Goal: Task Accomplishment & Management: Use online tool/utility

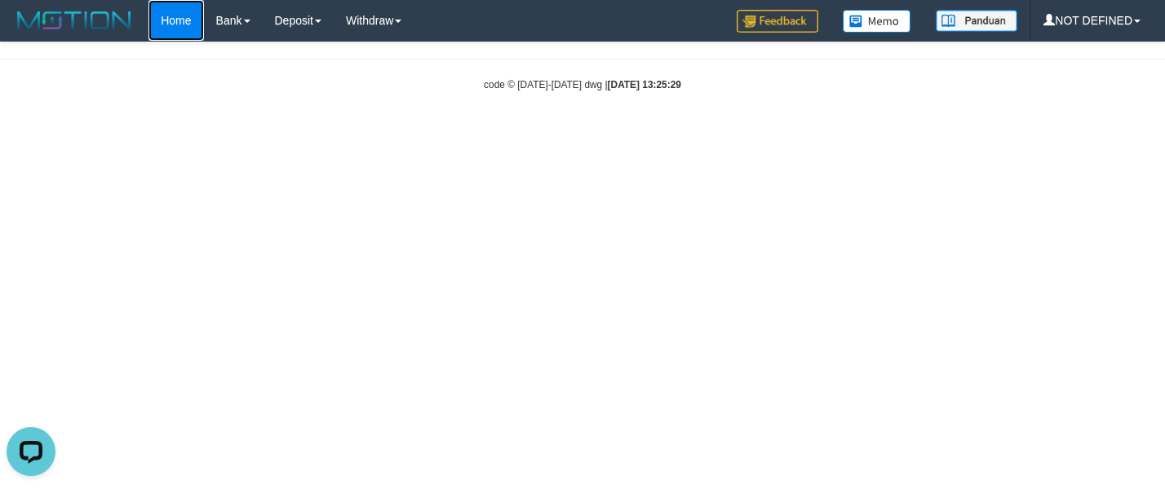
click at [181, 25] on link "Home" at bounding box center [175, 20] width 55 height 41
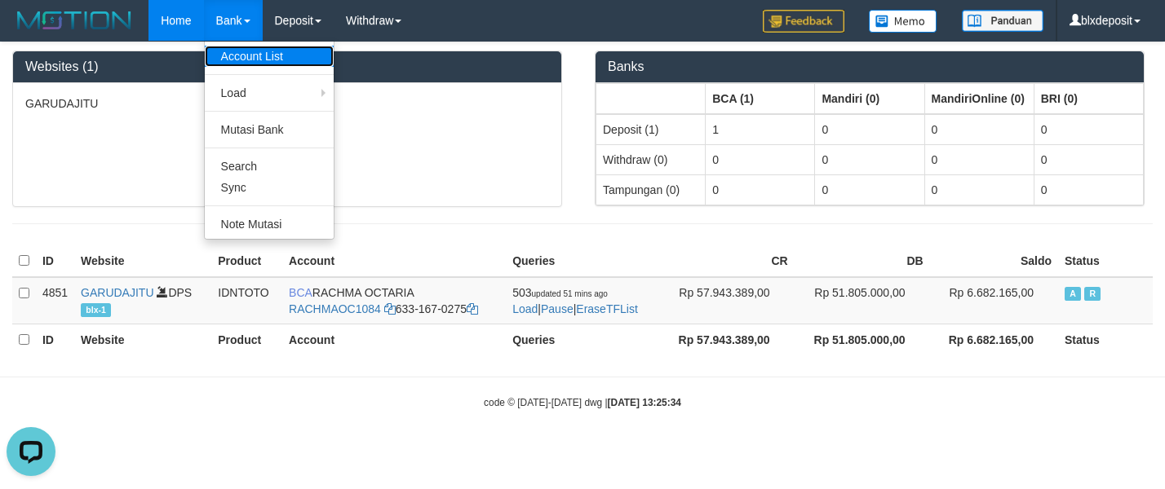
click at [235, 55] on link "Account List" at bounding box center [269, 56] width 129 height 21
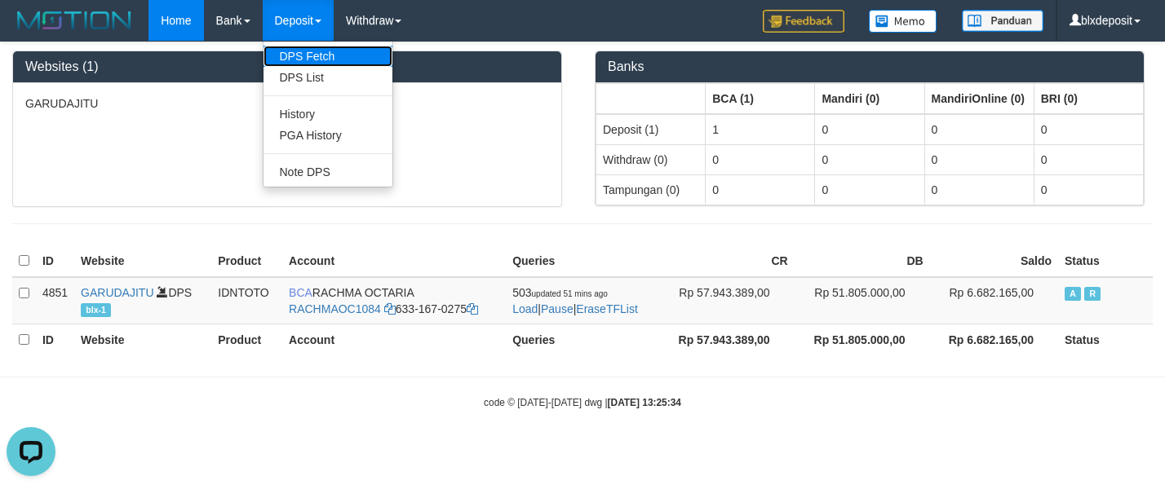
click at [303, 46] on link "DPS Fetch" at bounding box center [327, 56] width 129 height 21
click at [306, 73] on link "DPS List" at bounding box center [327, 77] width 129 height 21
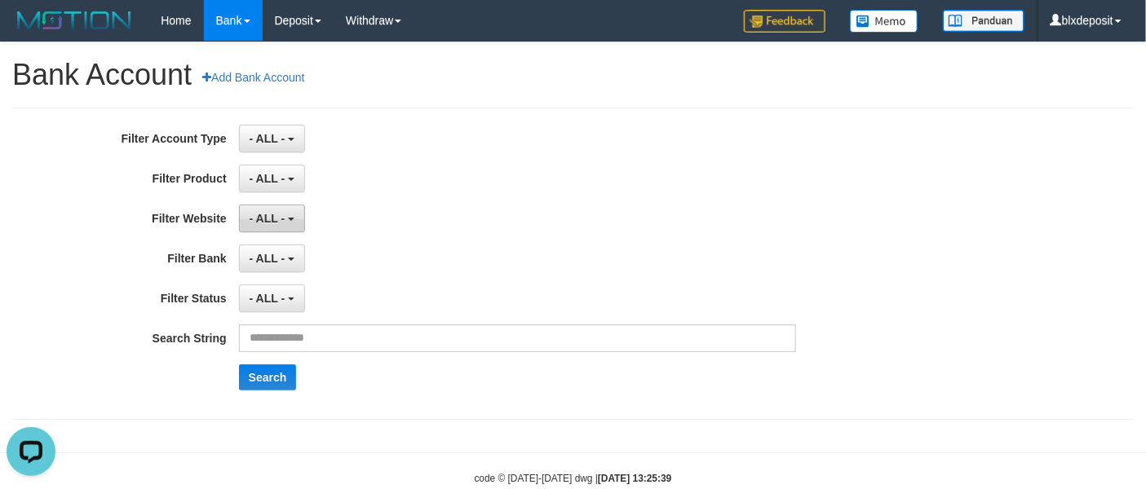
click at [285, 223] on button "- ALL -" at bounding box center [272, 219] width 66 height 28
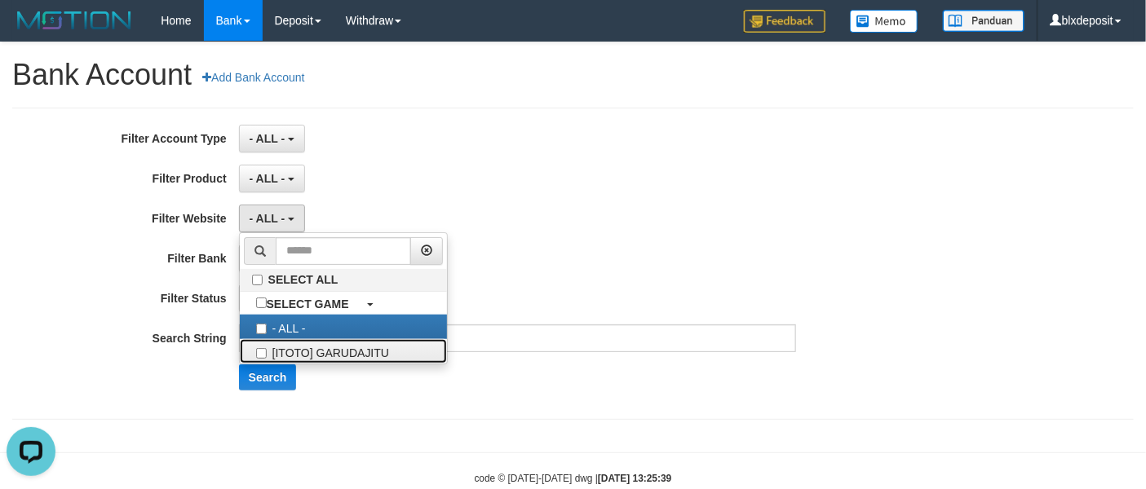
drag, startPoint x: 314, startPoint y: 346, endPoint x: 325, endPoint y: 297, distance: 50.2
click at [313, 343] on ul "SELECT ALL SELECT GAME - ALL - [ITOTO] GARUDAJITU" at bounding box center [343, 298] width 209 height 132
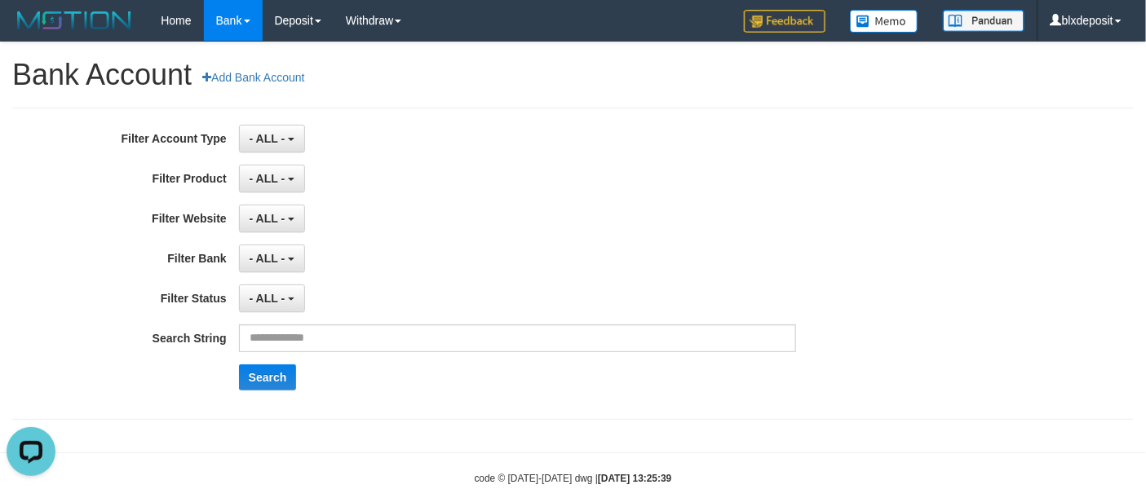
click at [427, 137] on div "- ALL - SELECT ALL SELECT TYPE - ALL - DPS WD TMP" at bounding box center [517, 139] width 557 height 28
drag, startPoint x: 281, startPoint y: 264, endPoint x: 299, endPoint y: 268, distance: 17.4
click at [280, 264] on span "- ALL -" at bounding box center [268, 258] width 36 height 13
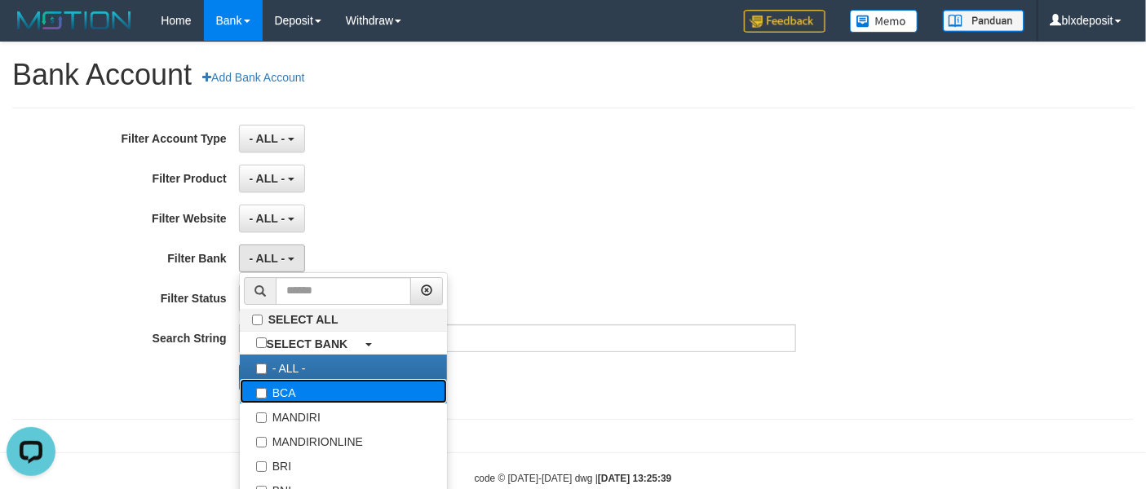
click at [304, 389] on label "BCA" at bounding box center [343, 391] width 207 height 24
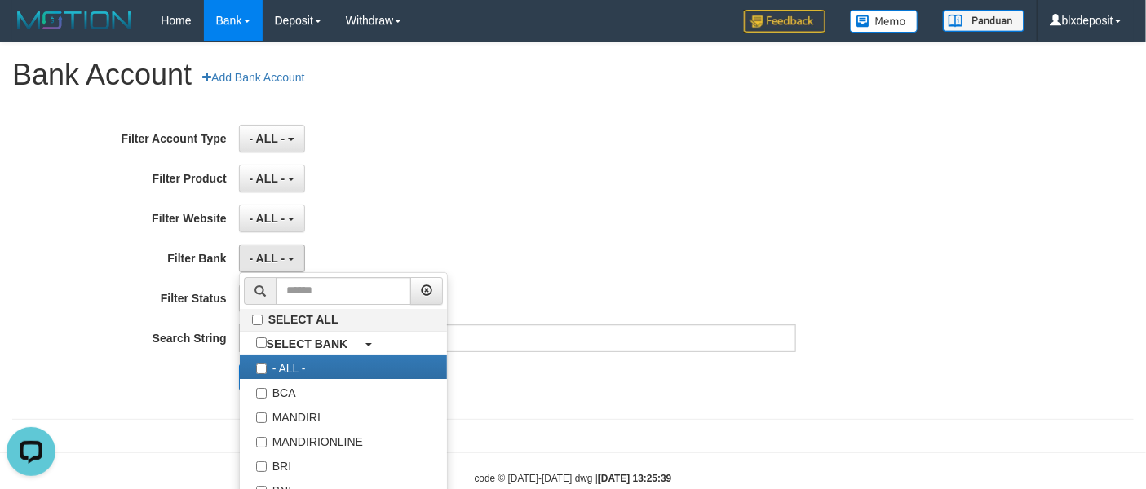
select select "***"
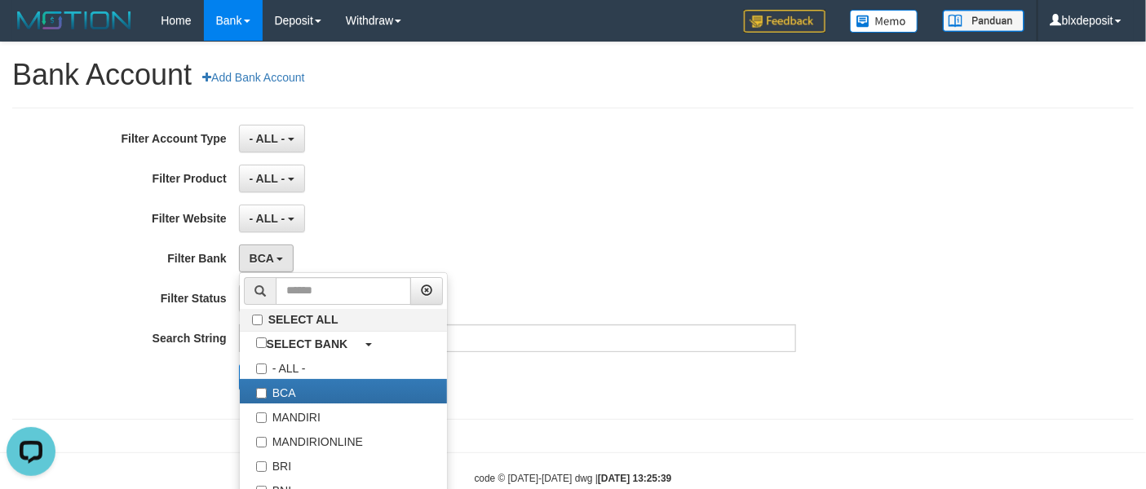
click at [489, 154] on div "**********" at bounding box center [477, 264] width 955 height 278
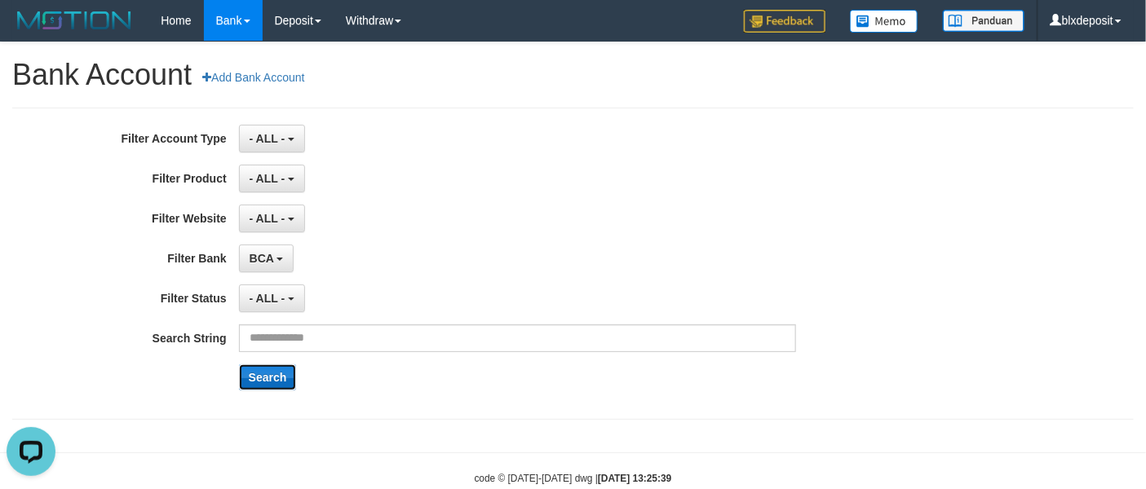
click at [270, 383] on button "Search" at bounding box center [268, 378] width 58 height 26
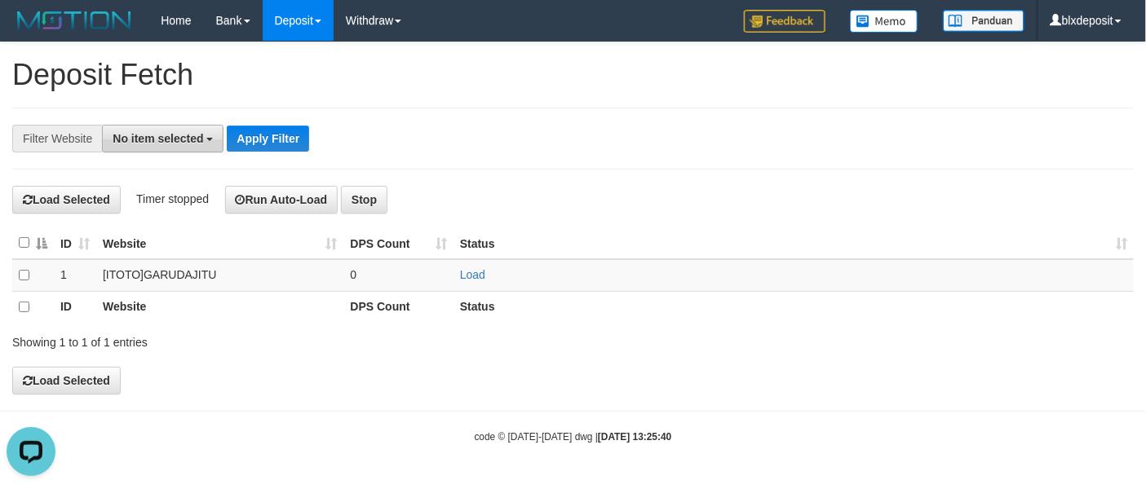
click at [182, 147] on button "No item selected" at bounding box center [163, 139] width 122 height 28
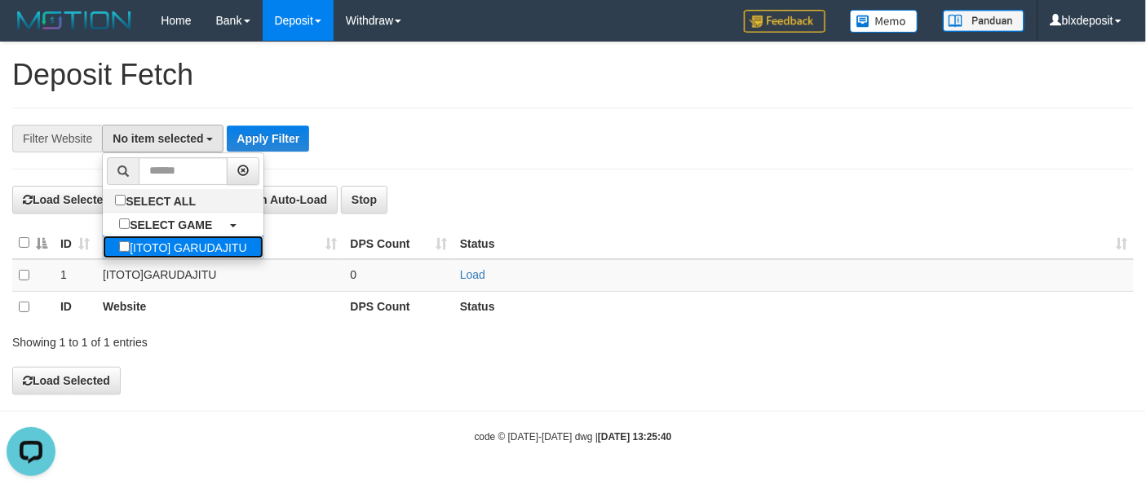
click at [181, 255] on label "[ITOTO] GARUDAJITU" at bounding box center [183, 247] width 160 height 23
select select "****"
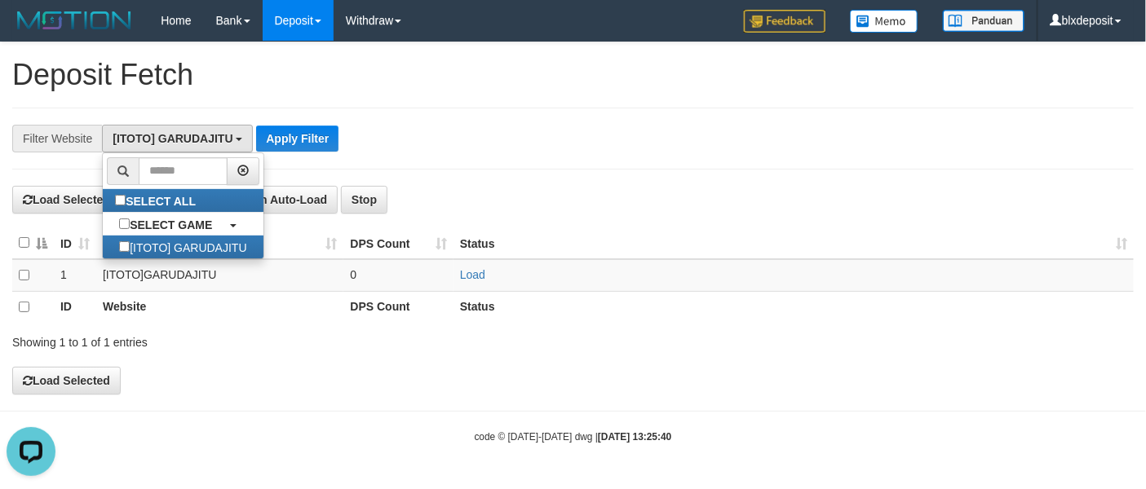
scroll to position [15, 0]
click at [416, 122] on div "**********" at bounding box center [572, 139] width 1121 height 62
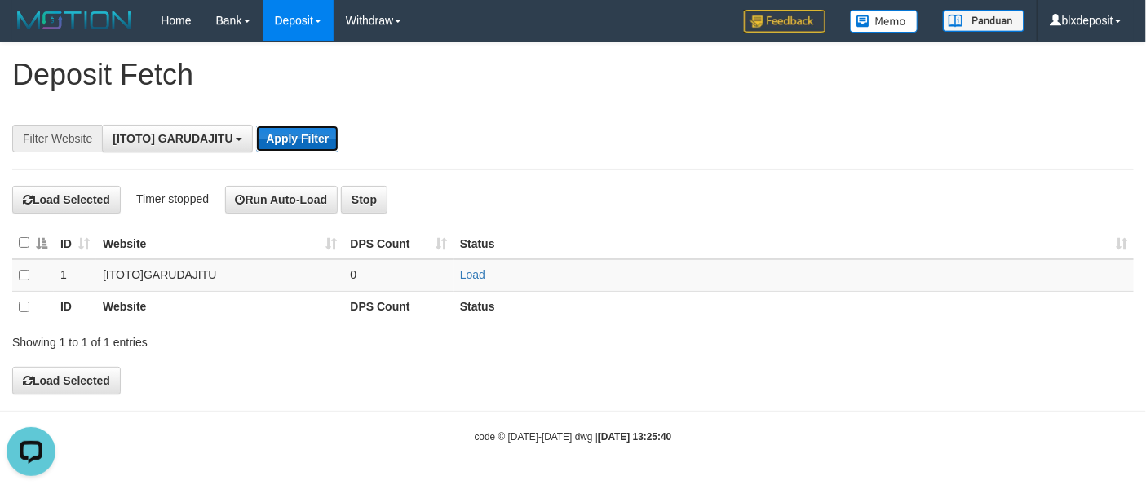
click at [284, 139] on button "Apply Filter" at bounding box center [297, 139] width 82 height 26
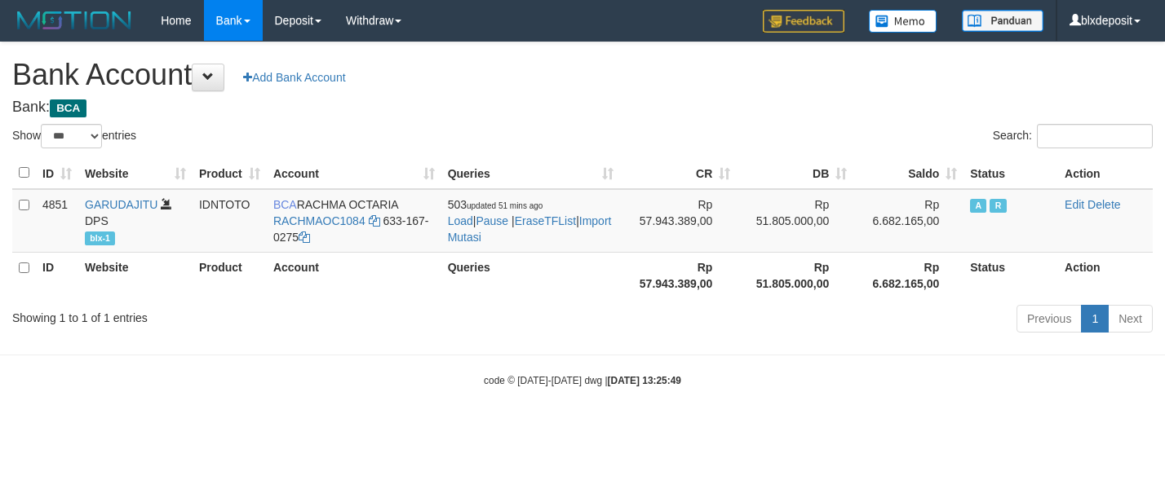
select select "***"
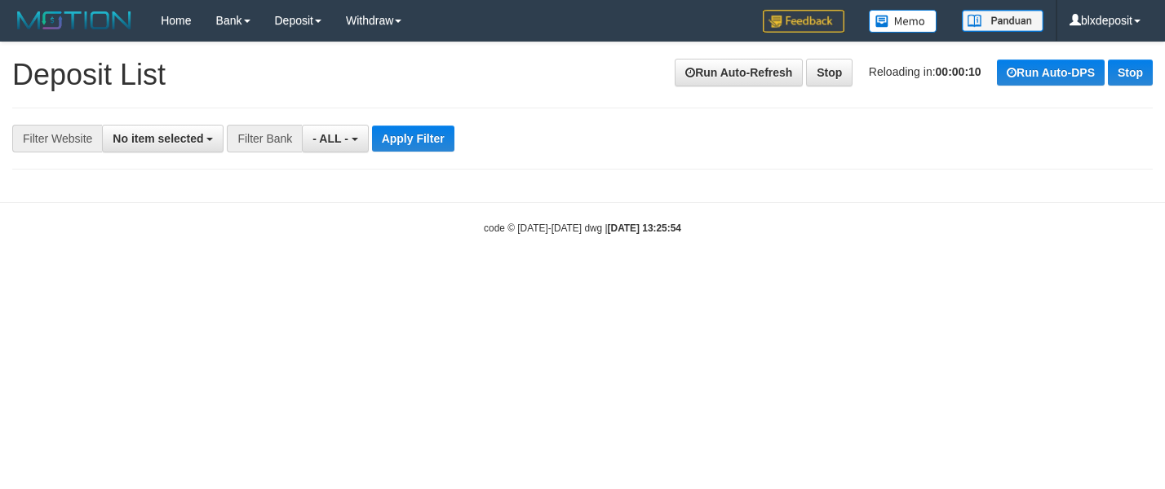
select select
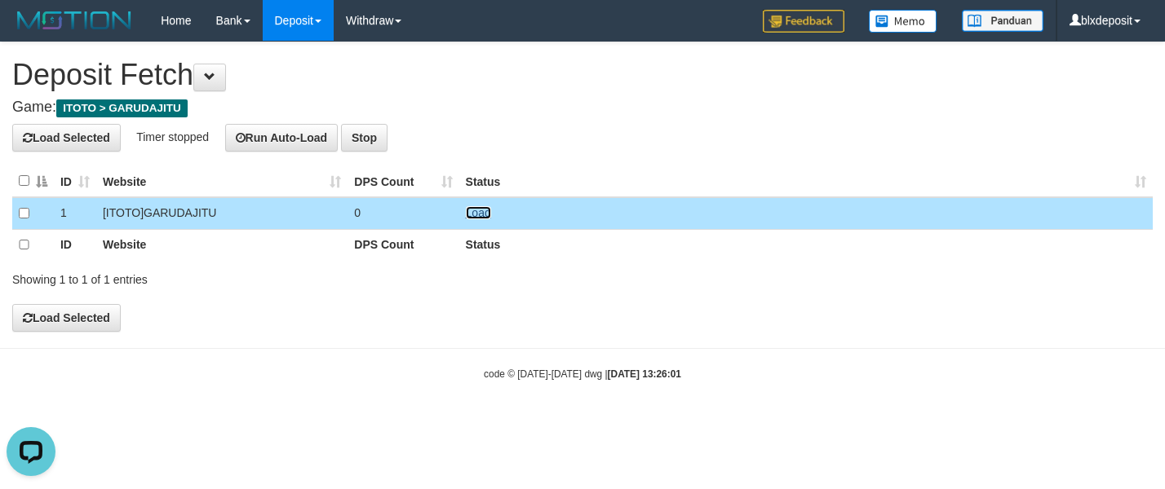
click at [467, 208] on link "Load" at bounding box center [478, 212] width 25 height 13
click at [264, 130] on button "Run Auto-Load" at bounding box center [281, 138] width 113 height 28
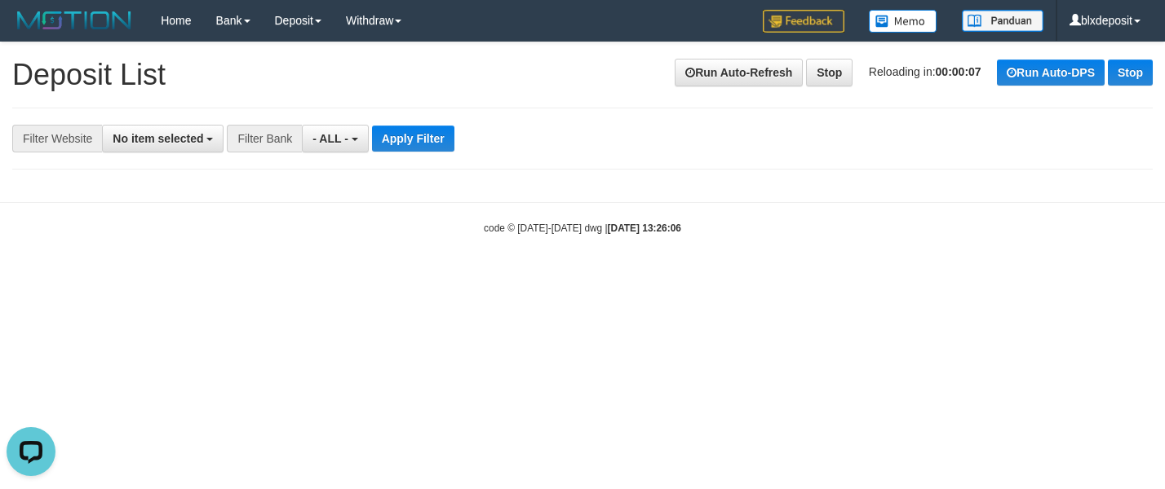
click at [272, 132] on div "Filter Bank" at bounding box center [264, 139] width 75 height 28
click at [197, 135] on span "No item selected" at bounding box center [158, 138] width 91 height 13
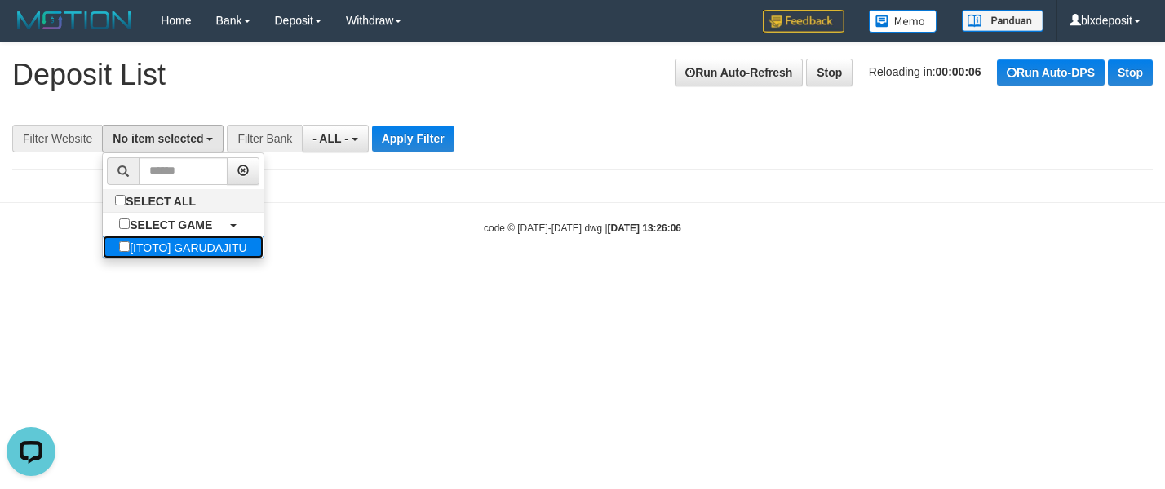
click at [161, 257] on label "[ITOTO] GARUDAJITU" at bounding box center [183, 247] width 160 height 23
select select "****"
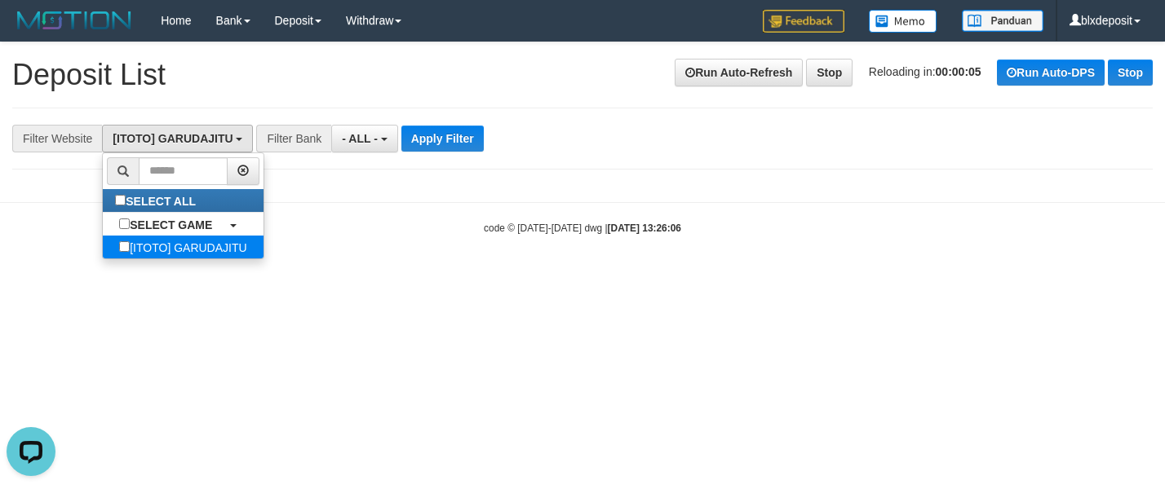
scroll to position [15, 0]
drag, startPoint x: 204, startPoint y: 325, endPoint x: 384, endPoint y: 238, distance: 200.3
click at [220, 276] on html "Toggle navigation Home Bank Account List Load By Website Group [ITOTO] GARUDAJI…" at bounding box center [582, 138] width 1165 height 276
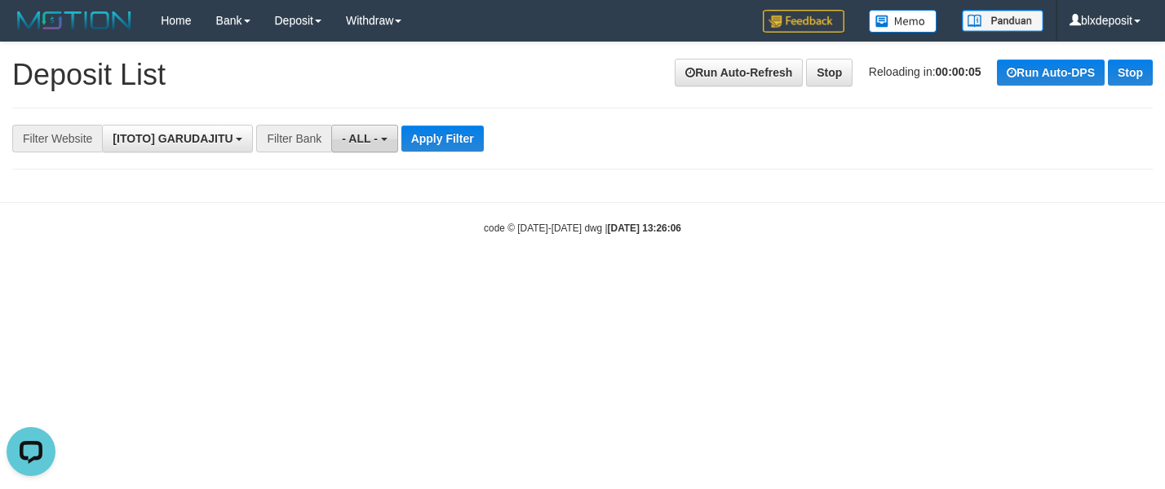
click at [375, 149] on button "- ALL -" at bounding box center [364, 139] width 66 height 28
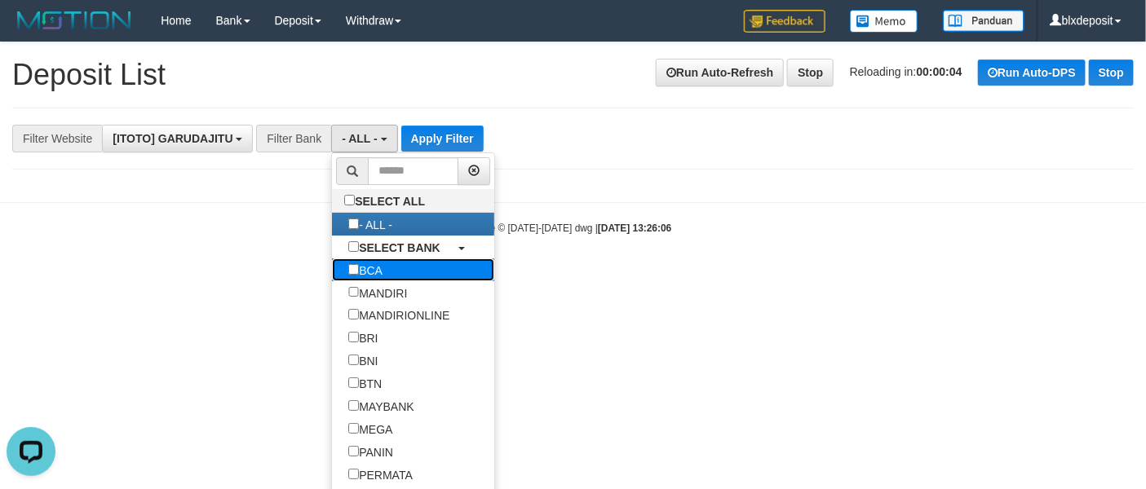
click at [380, 276] on label "BCA" at bounding box center [365, 270] width 67 height 23
select select "***"
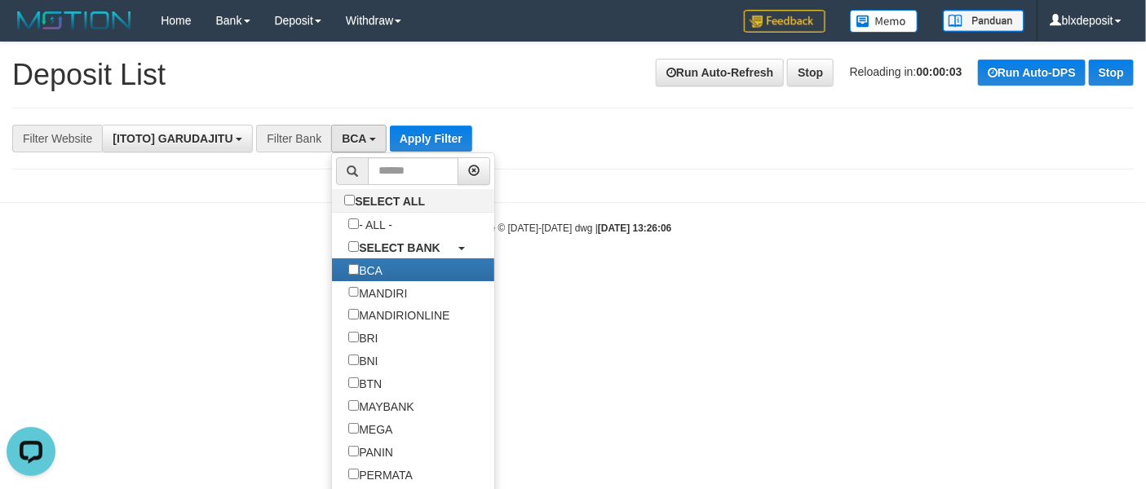
click at [280, 276] on html "Toggle navigation Home Bank Account List Load By Website Group [ITOTO] GARUDAJI…" at bounding box center [573, 138] width 1146 height 276
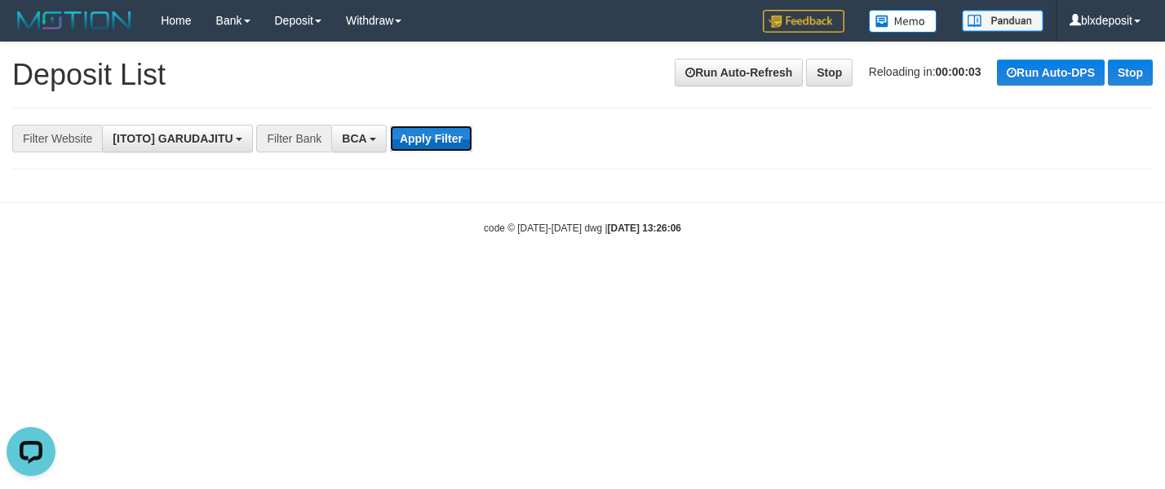
click at [427, 127] on button "Apply Filter" at bounding box center [431, 139] width 82 height 26
